Goal: Check status: Check status

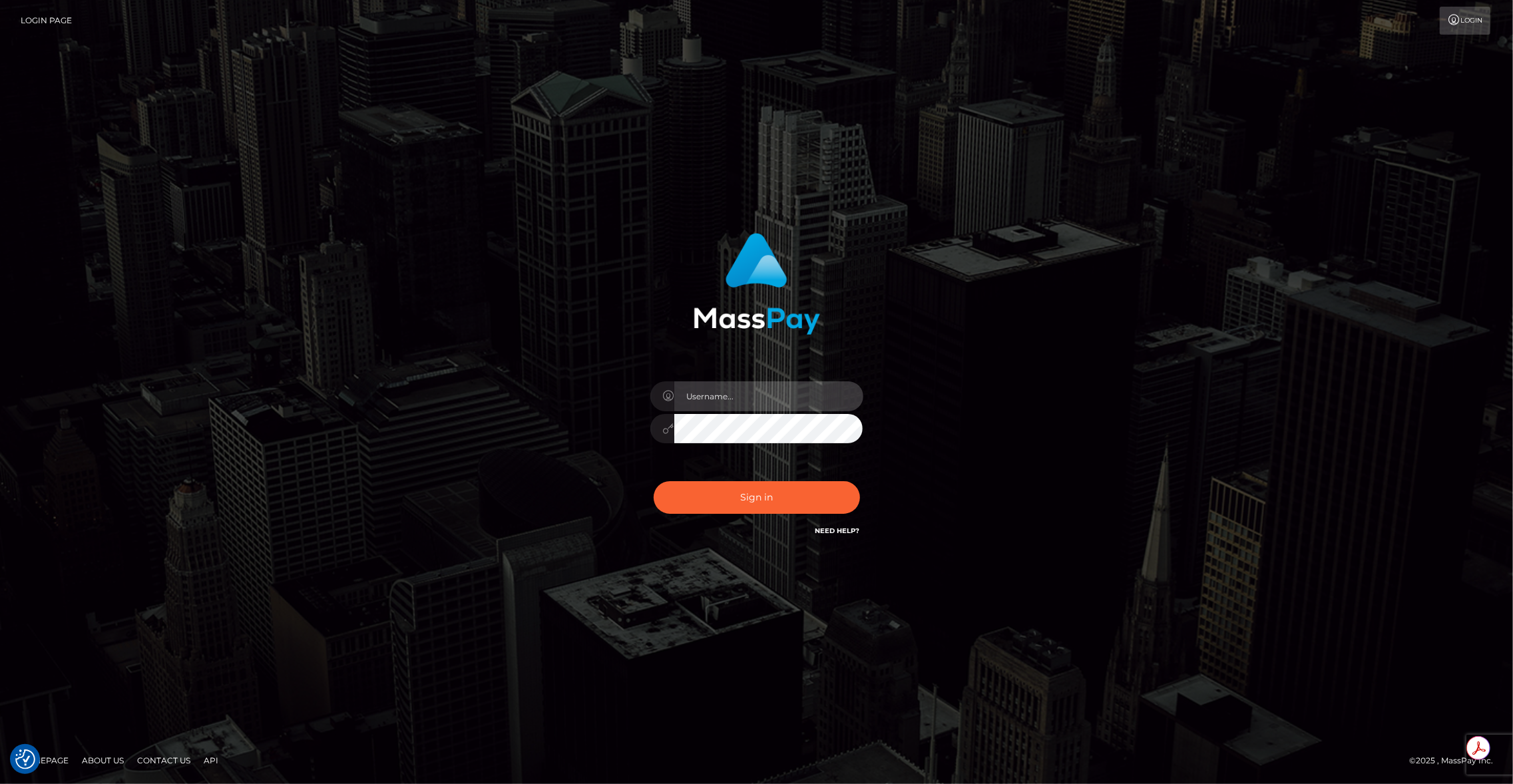
type input "brentg"
click at [747, 501] on button "Sign in" at bounding box center [756, 497] width 206 height 32
type input "brentg"
click at [744, 509] on button "Sign in" at bounding box center [756, 497] width 206 height 32
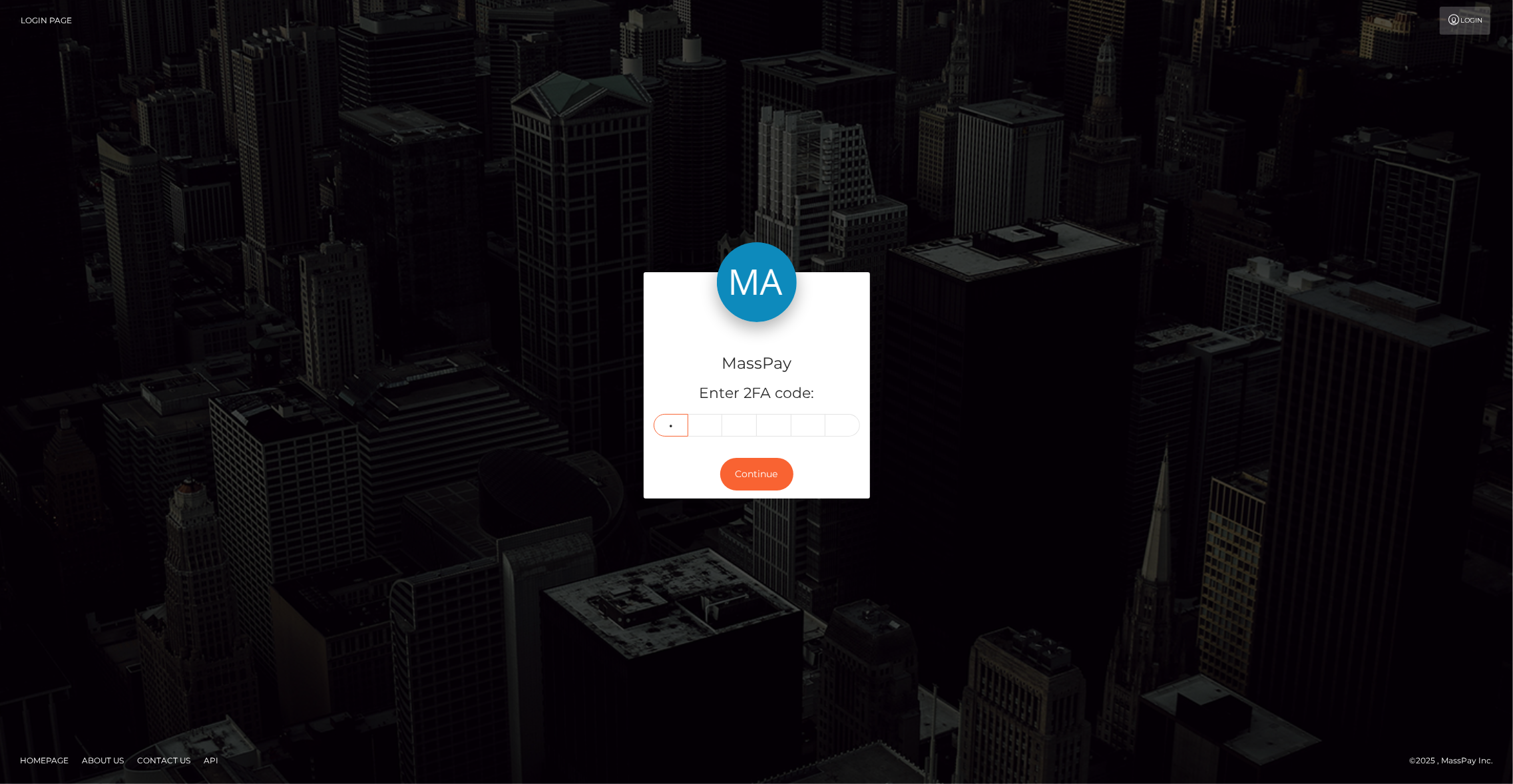
type input "2"
type input "7"
type input "9"
type input "5"
type input "8"
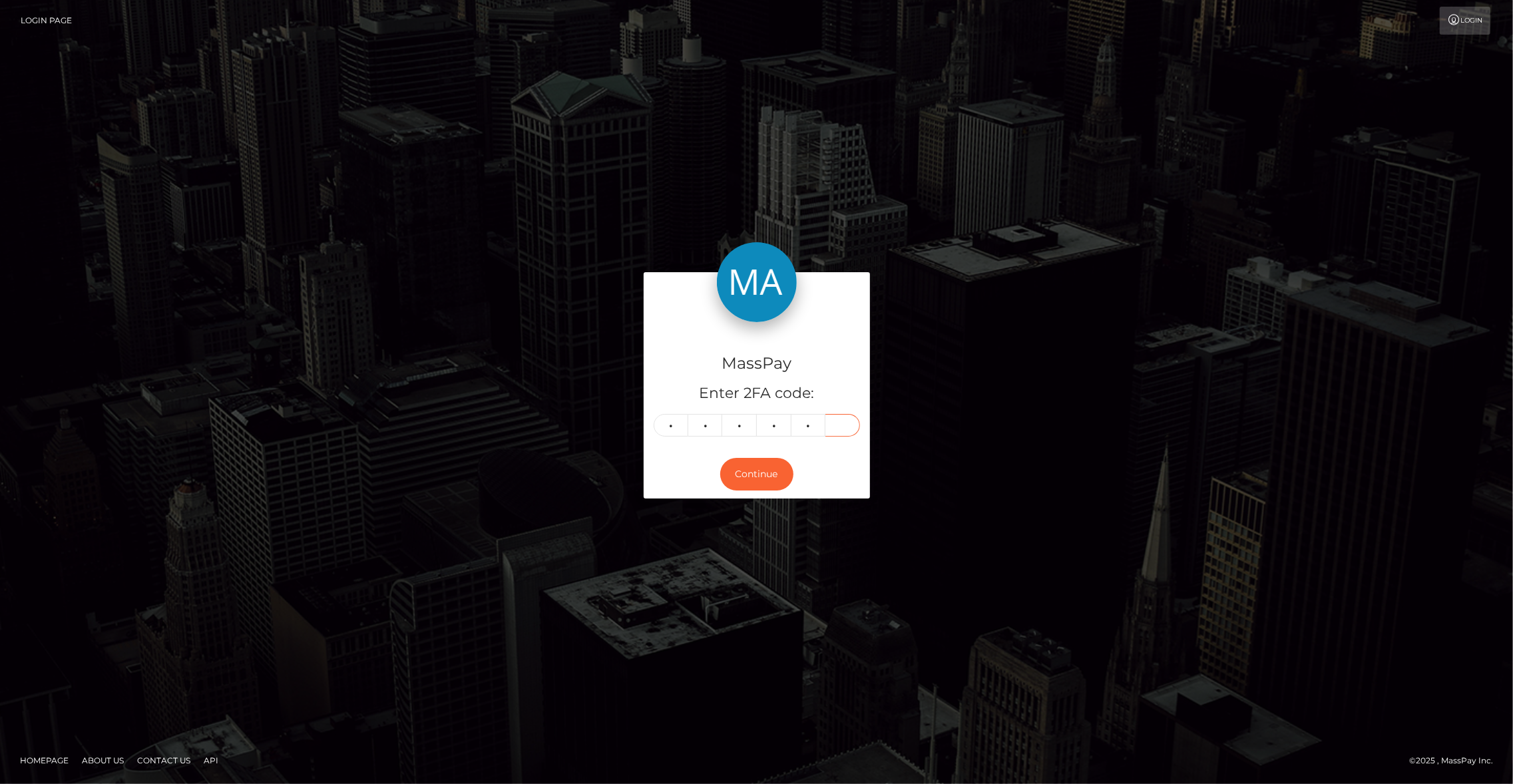
type input "0"
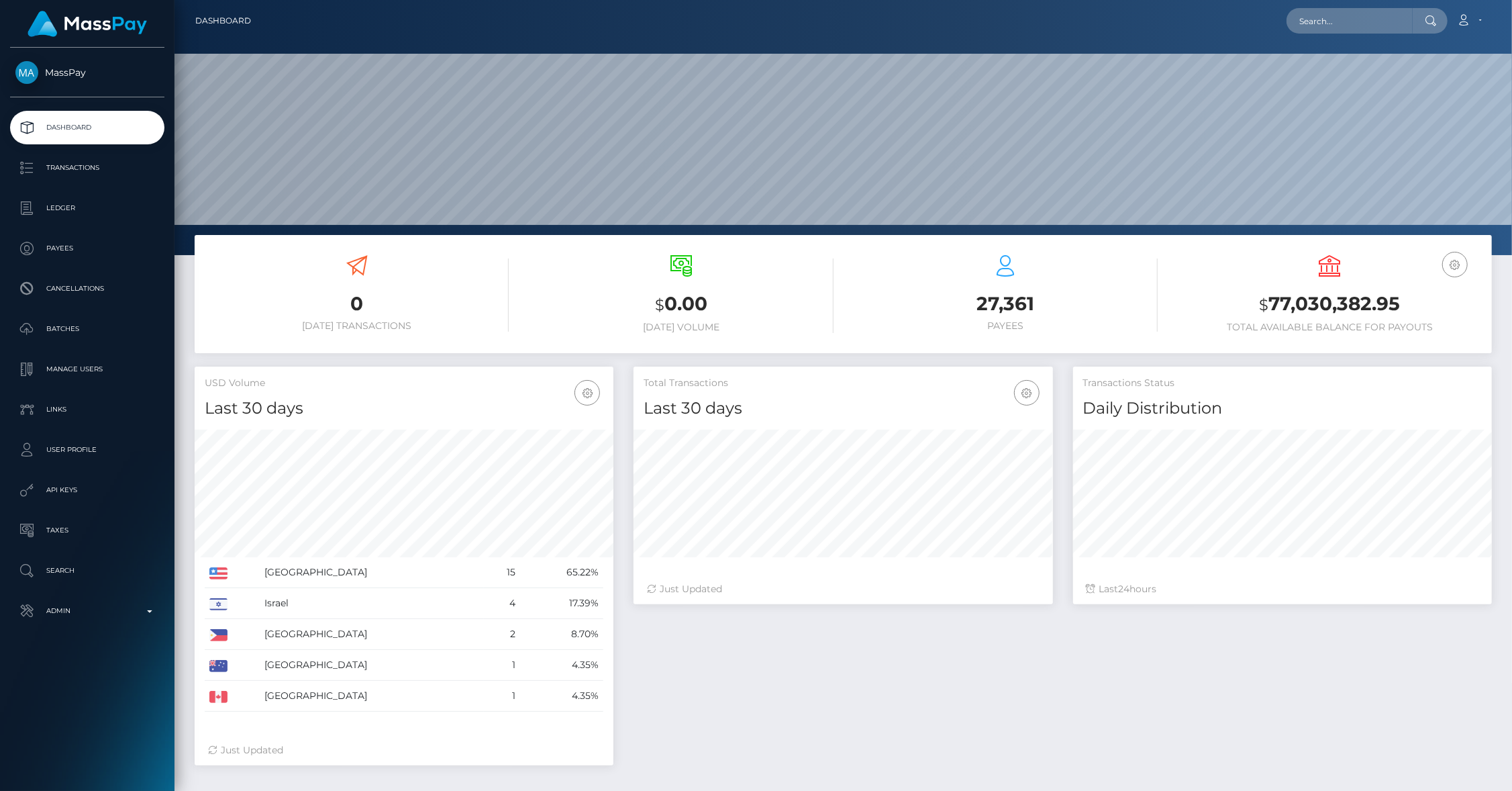
scroll to position [238, 420]
click at [1336, 25] on input "text" at bounding box center [1350, 20] width 126 height 25
paste input "payout_9772c38c-7952-11f0-9703-0266f44cc279"
click at [1319, 25] on input "payout_9772c38c-7952-11f0-9703-0266f44cc279" at bounding box center [1350, 20] width 126 height 25
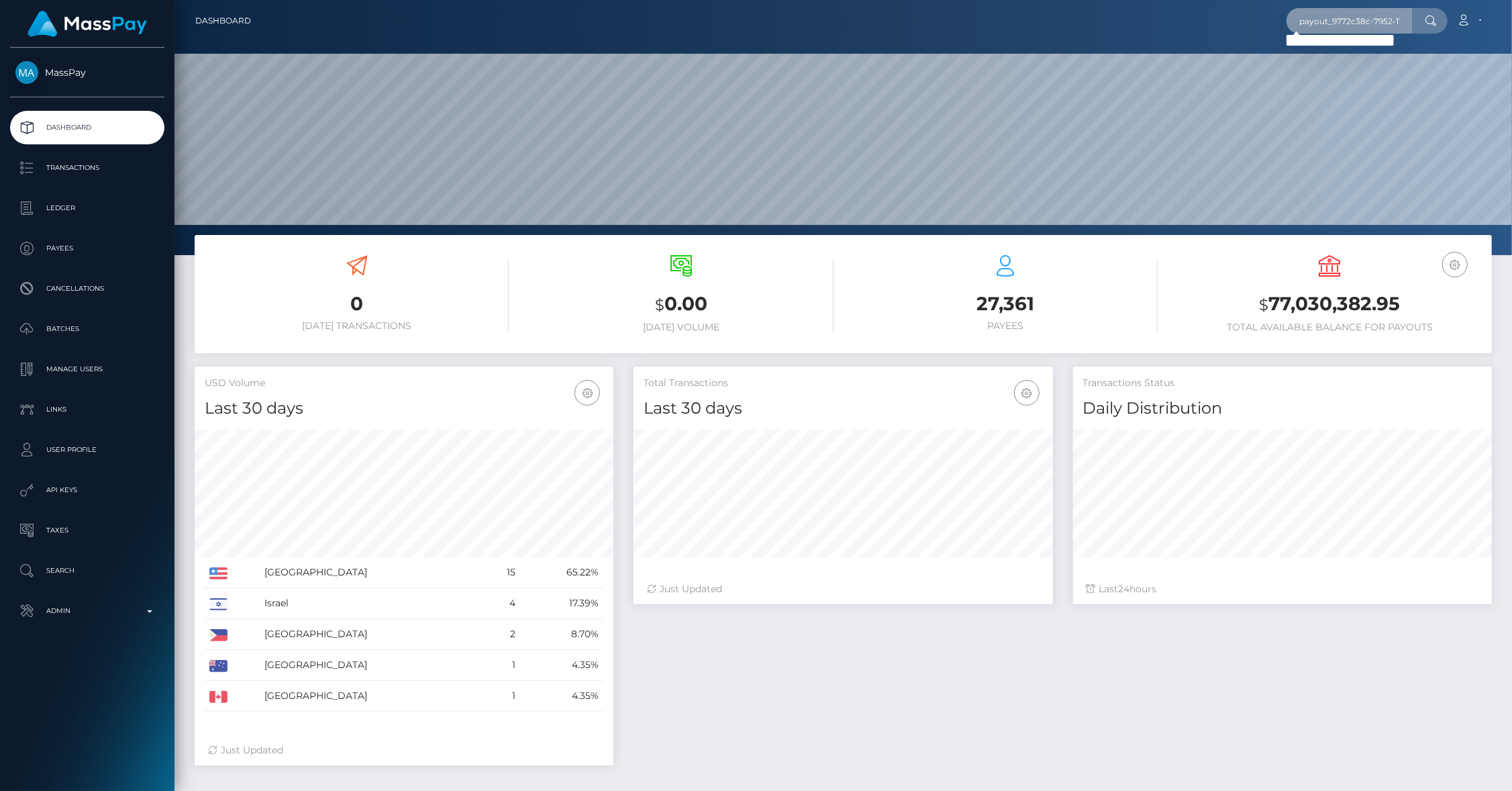
click at [1319, 25] on input "payout_9772c38c-7952-11f0-9703-0266f44cc279" at bounding box center [1350, 20] width 126 height 25
click at [1319, 25] on input "payout_9772c38c-7952-11f0-9703-0266f44cc279" at bounding box center [1350, 20] width 126 height 25
paste input "out_yKjnlCfWokLeV"
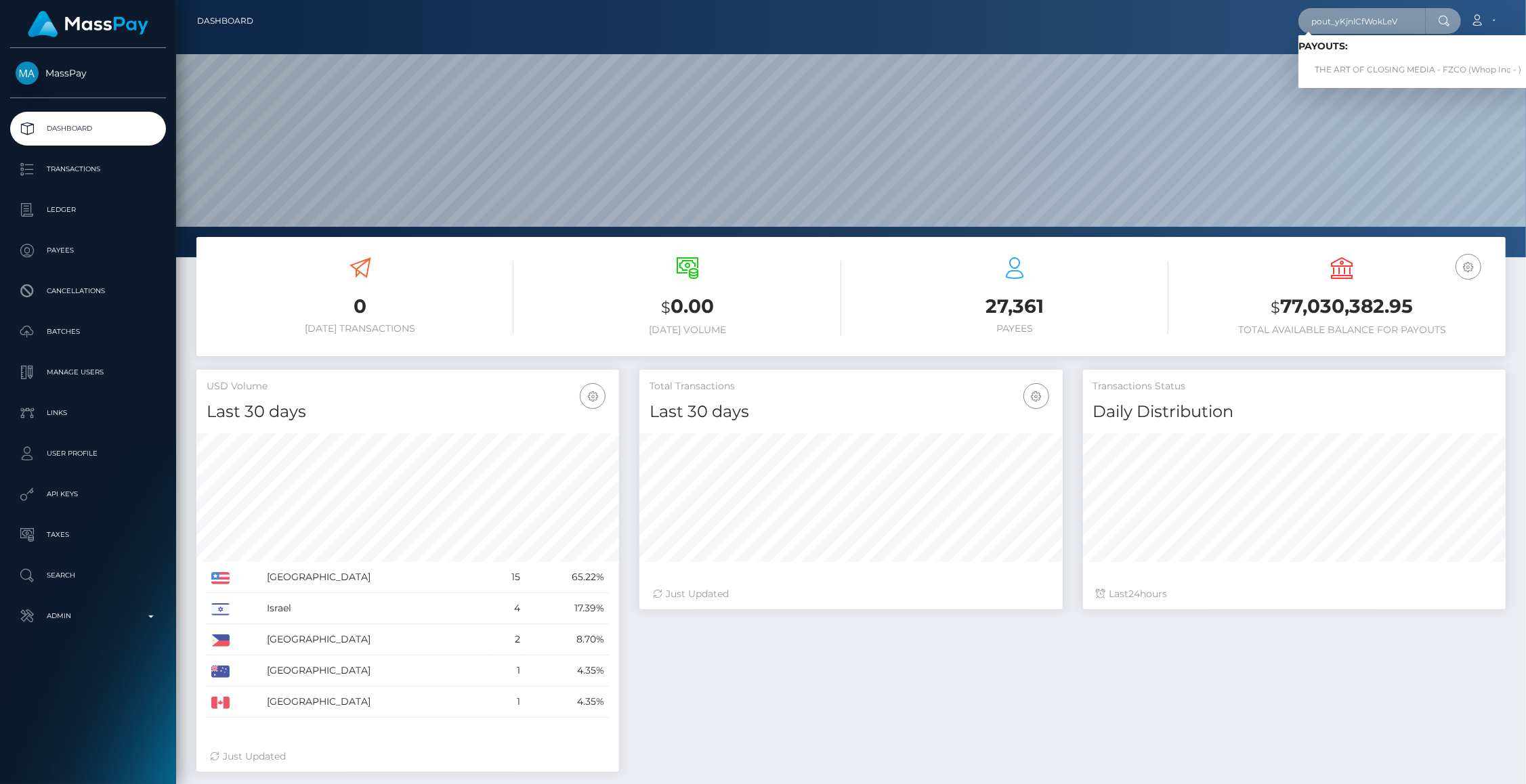
type input "pout_yKjnlCfWokLeV"
click at [1351, 61] on link "THE ART OF CLOSING MEDIA - FZCO (Whop Inc - )" at bounding box center [1418, 70] width 239 height 25
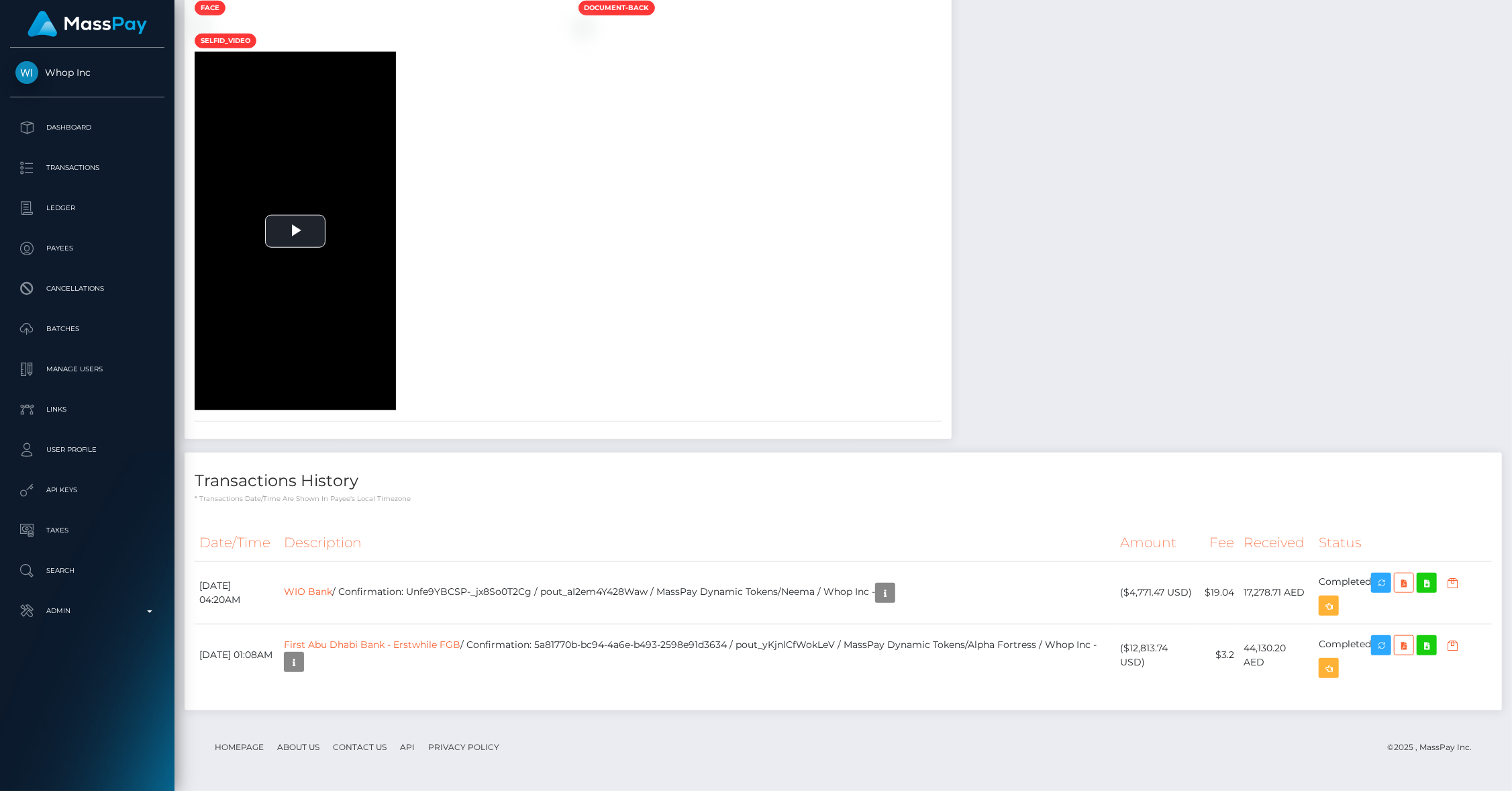
scroll to position [2039, 0]
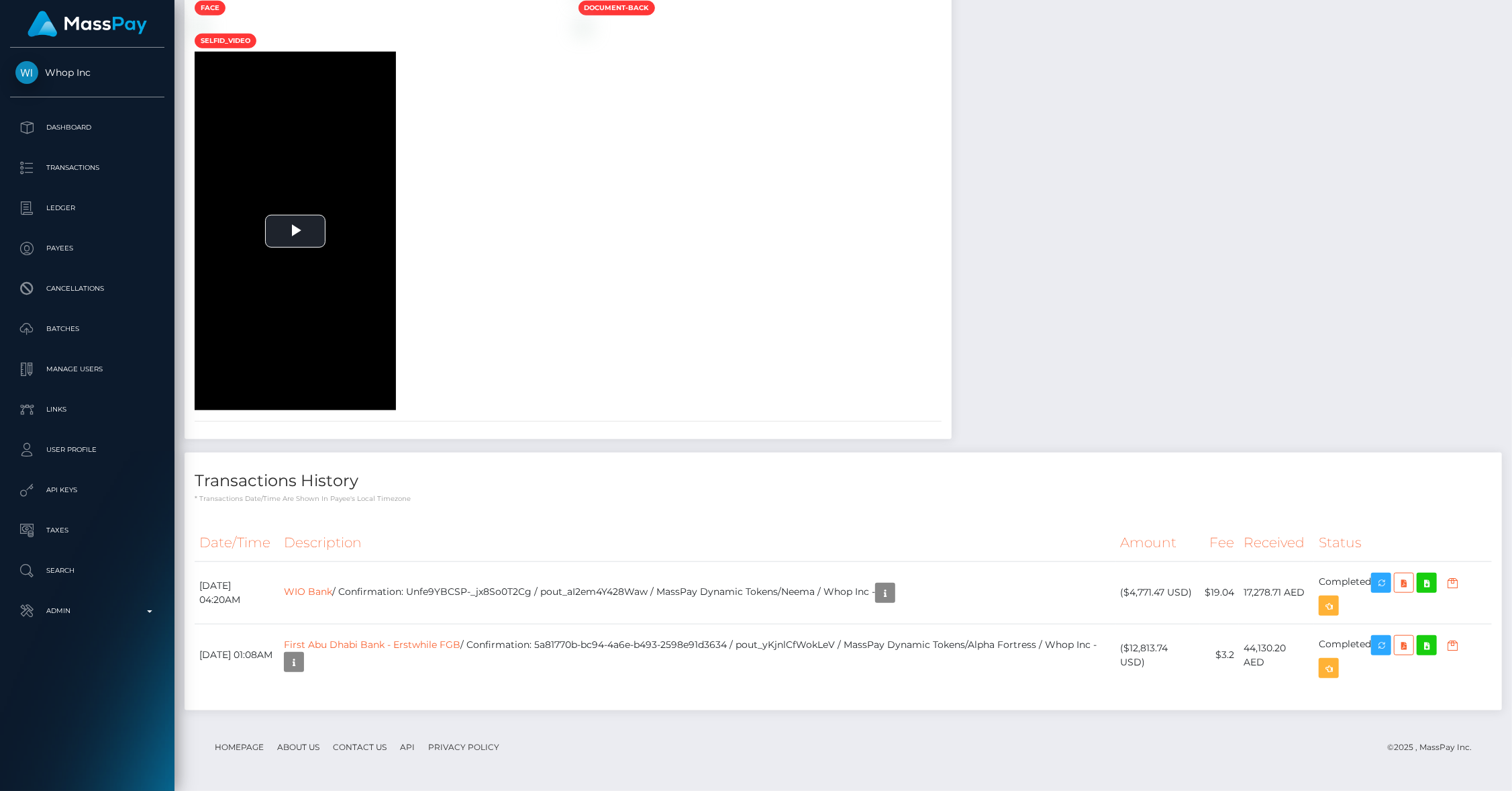
scroll to position [161, 420]
